Goal: Task Accomplishment & Management: Manage account settings

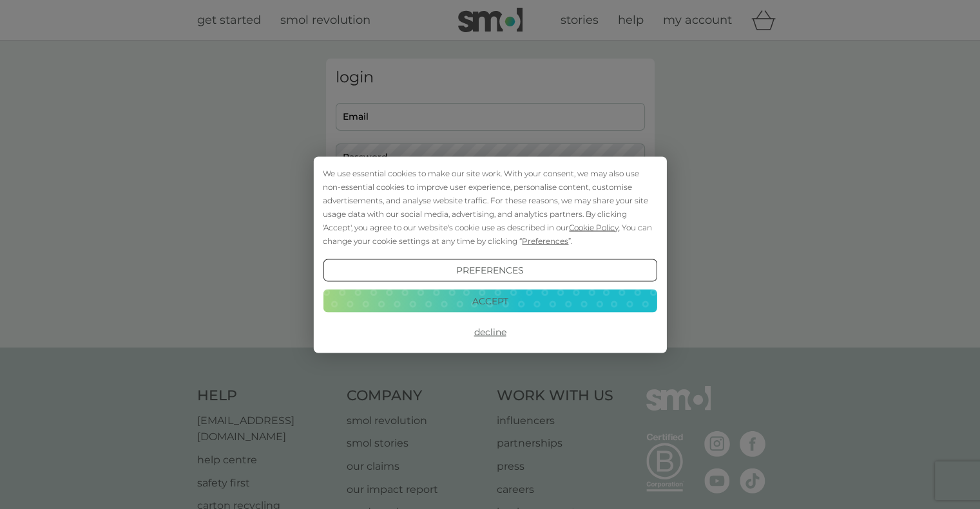
type input "kipp.boesdorfer@gmail.com"
click at [489, 291] on button "Accept" at bounding box center [490, 301] width 334 height 23
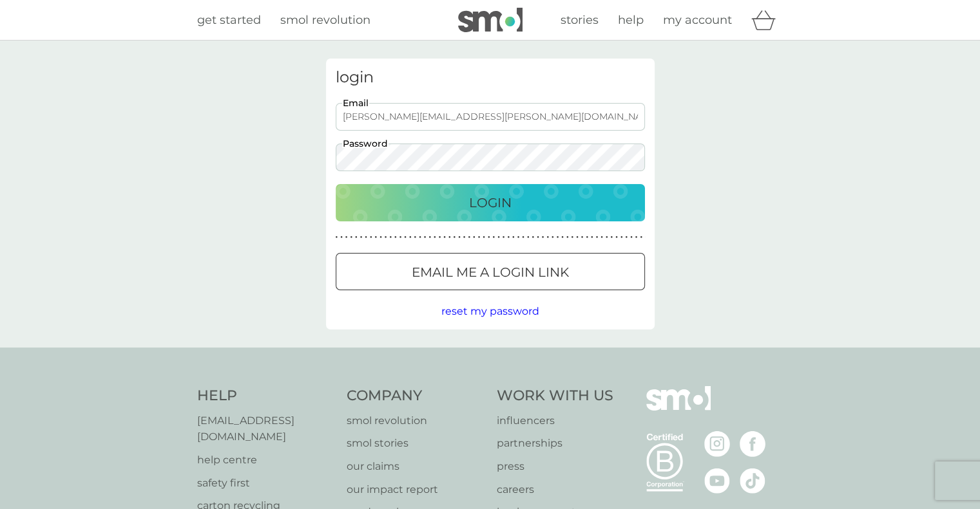
click at [497, 198] on p "Login" at bounding box center [490, 203] width 43 height 21
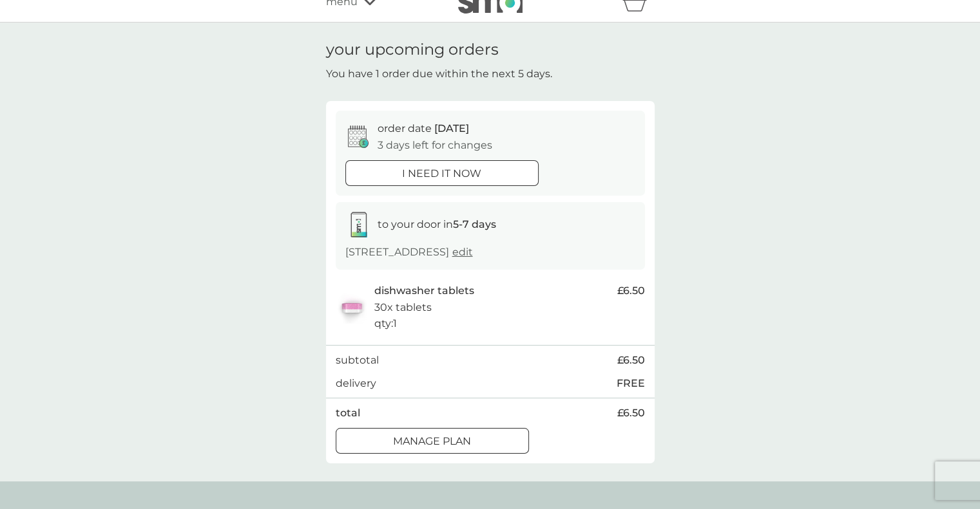
scroll to position [19, 0]
click at [405, 437] on p "Manage plan" at bounding box center [432, 440] width 78 height 17
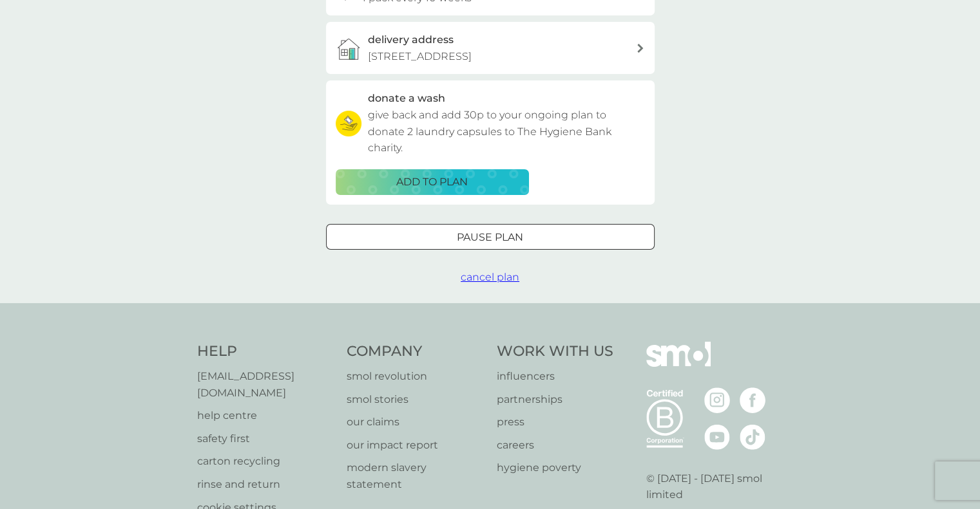
scroll to position [353, 0]
click at [488, 283] on button "cancel plan" at bounding box center [489, 276] width 59 height 17
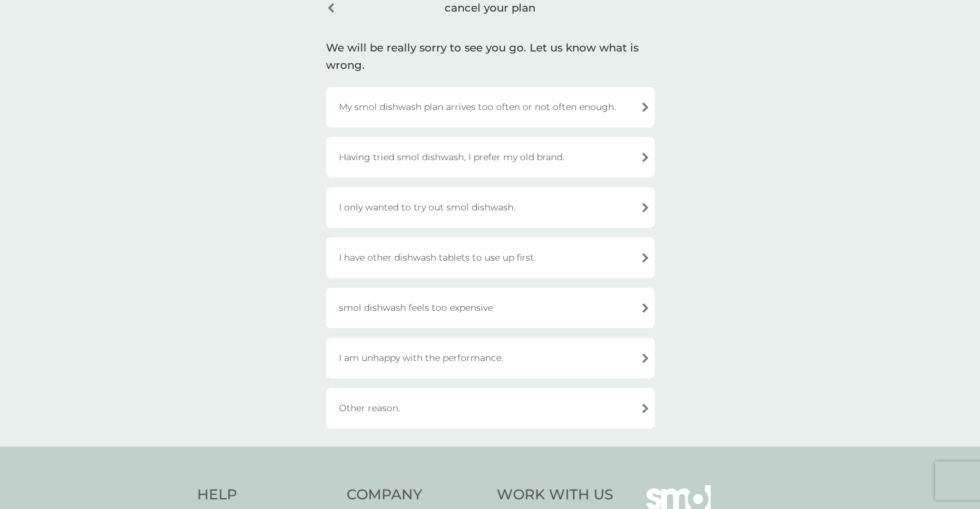
scroll to position [66, 0]
click at [554, 147] on div "Having tried smol dishwash, I prefer my old brand." at bounding box center [490, 157] width 328 height 41
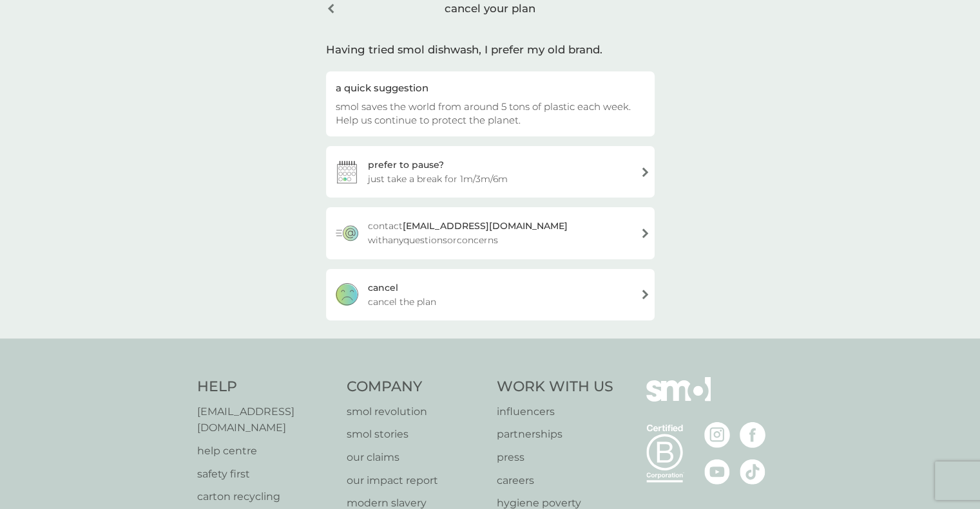
click at [502, 290] on div "[PERSON_NAME] the plan" at bounding box center [490, 295] width 328 height 52
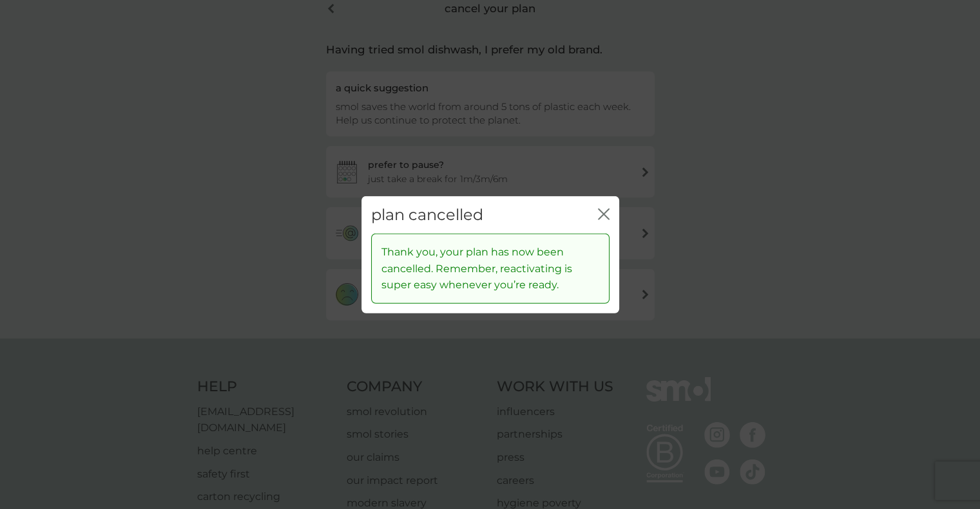
click at [605, 216] on icon "close" at bounding box center [604, 214] width 12 height 12
